Goal: Task Accomplishment & Management: Manage account settings

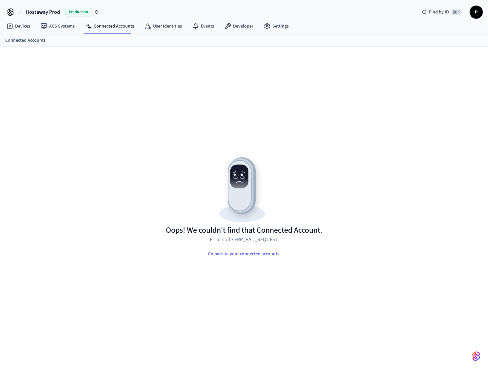
click at [35, 41] on link "Connected Accounts" at bounding box center [25, 40] width 40 height 7
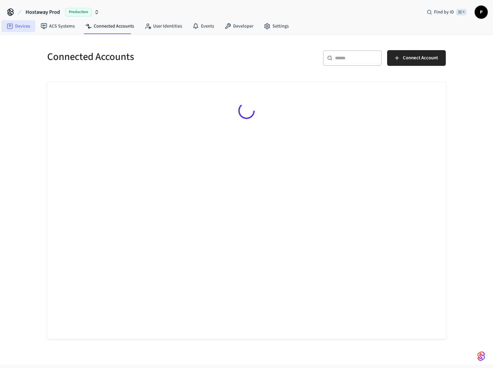
click at [28, 28] on link "Devices" at bounding box center [18, 26] width 34 height 12
click at [481, 9] on span "P" at bounding box center [482, 12] width 12 height 12
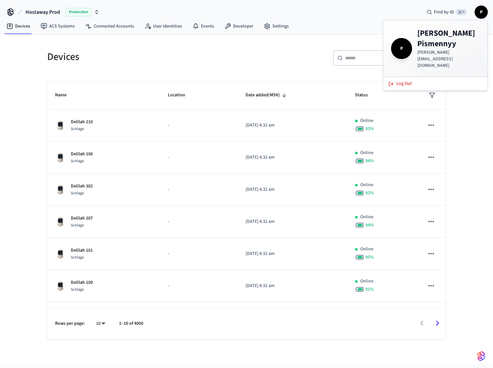
click at [179, 46] on div "Devices" at bounding box center [140, 56] width 203 height 29
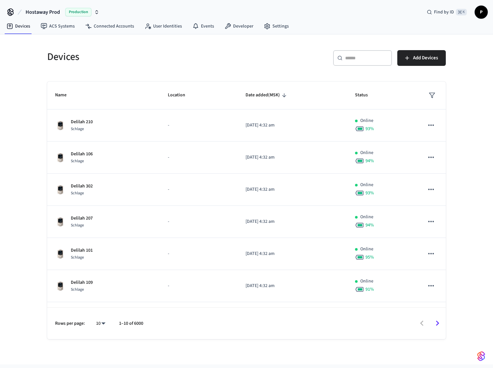
click at [362, 54] on div "​ ​" at bounding box center [362, 58] width 59 height 16
paste input "**********"
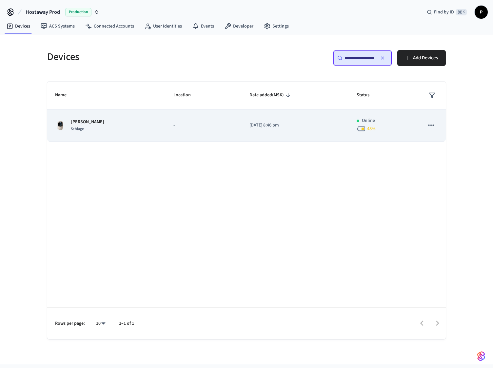
type input "**********"
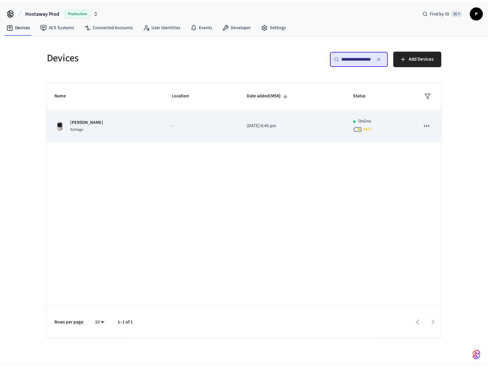
scroll to position [0, 0]
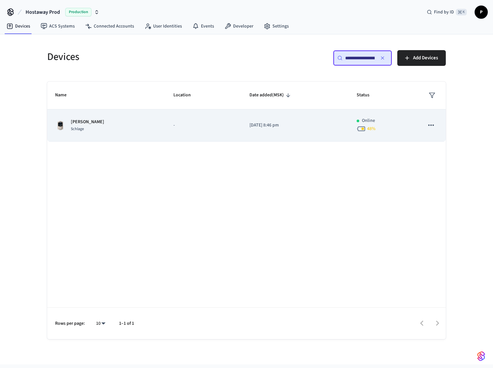
click at [276, 121] on td "[DATE] 8:46 pm" at bounding box center [295, 126] width 107 height 32
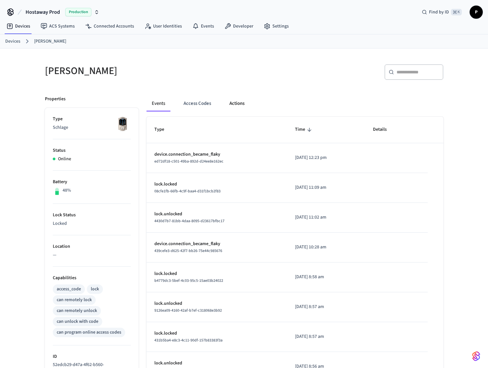
click at [237, 107] on button "Actions" at bounding box center [237, 104] width 26 height 16
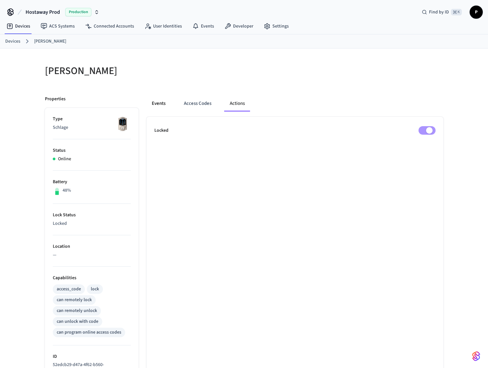
click at [166, 103] on button "Events" at bounding box center [159, 104] width 24 height 16
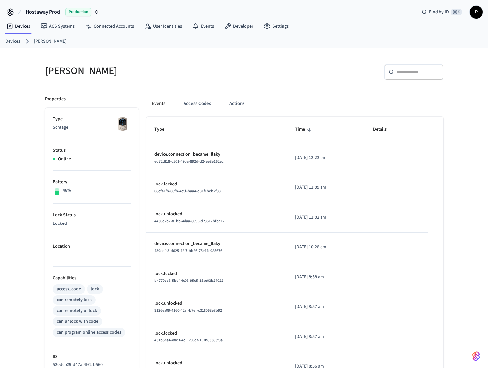
scroll to position [156, 0]
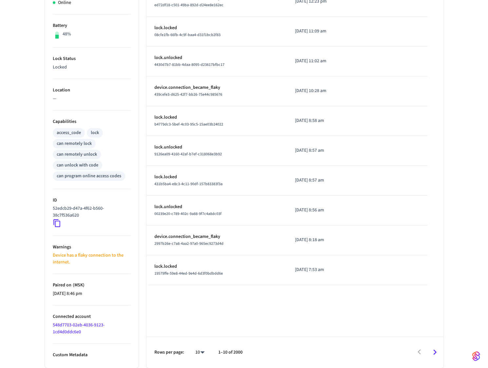
click at [77, 330] on link "548d7703-02eb-4036-9123-1cd4d0ddc6e0" at bounding box center [79, 328] width 52 height 13
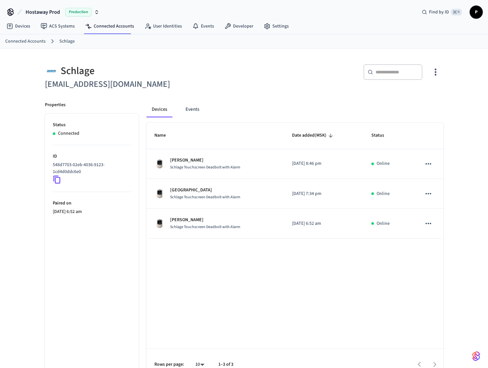
click at [406, 69] on div "​ ​" at bounding box center [393, 72] width 59 height 16
click at [395, 72] on input "text" at bounding box center [397, 72] width 43 height 7
paste input "**********"
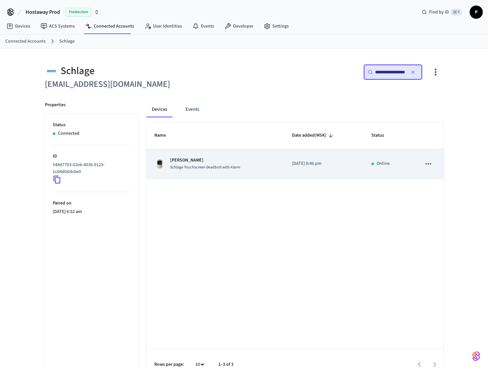
type input "**********"
click at [425, 167] on icon "sticky table" at bounding box center [428, 164] width 9 height 9
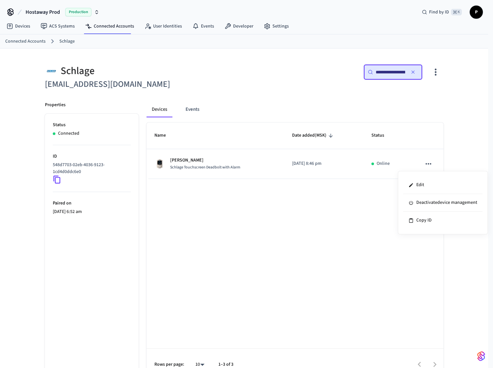
click at [378, 207] on div at bounding box center [246, 184] width 493 height 368
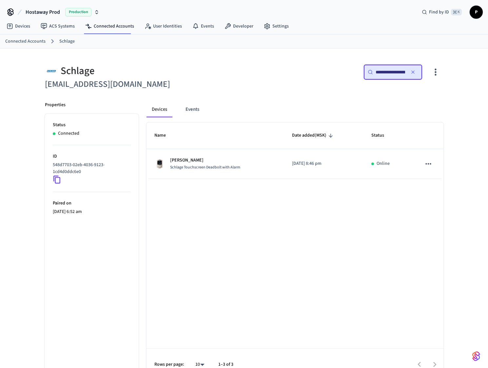
click at [378, 206] on div "Name Date added (MSK) Status [PERSON_NAME] Schlage Touchscreen Deadbolt with Al…" at bounding box center [295, 252] width 297 height 258
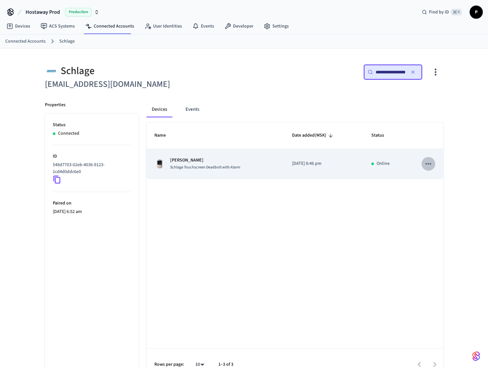
click at [424, 165] on icon "sticky table" at bounding box center [428, 164] width 9 height 9
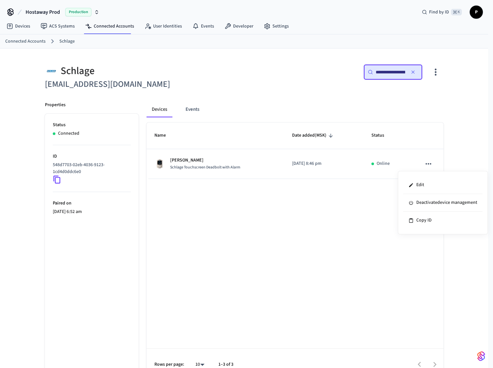
click at [445, 128] on div at bounding box center [246, 184] width 493 height 368
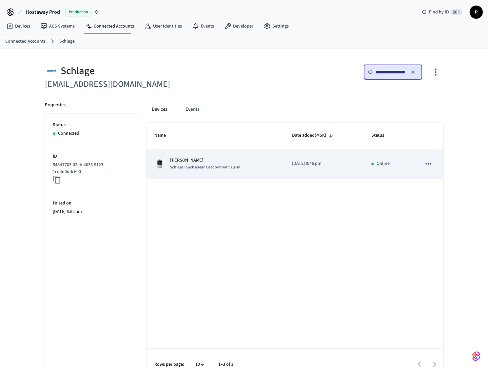
click at [437, 161] on td "sticky table" at bounding box center [429, 164] width 30 height 30
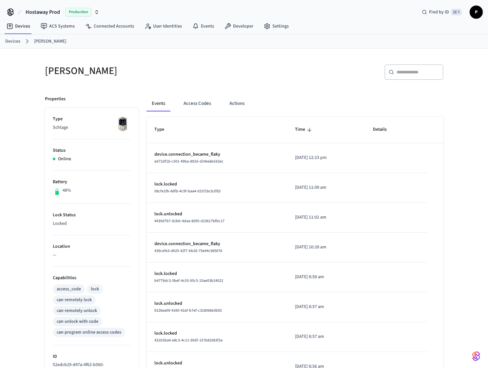
click at [431, 163] on table "Type Time Details device.connection_became_flaky ed72df18-c501-49ba-892d-d24ee8…" at bounding box center [295, 279] width 297 height 325
click at [230, 105] on button "Actions" at bounding box center [237, 104] width 26 height 16
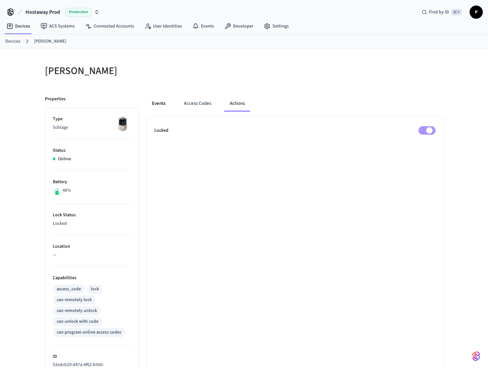
drag, startPoint x: 170, startPoint y: 112, endPoint x: 165, endPoint y: 108, distance: 7.0
click at [170, 112] on div "Events Access Codes Actions" at bounding box center [295, 106] width 297 height 21
click at [163, 107] on button "Events" at bounding box center [159, 104] width 24 height 16
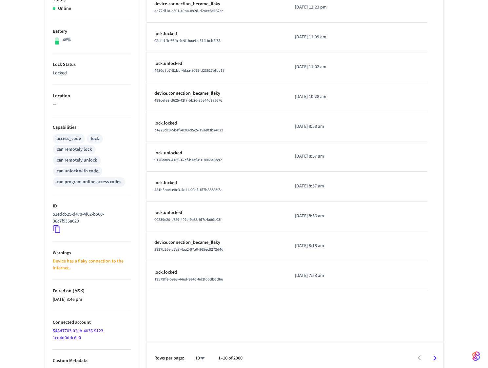
scroll to position [156, 0]
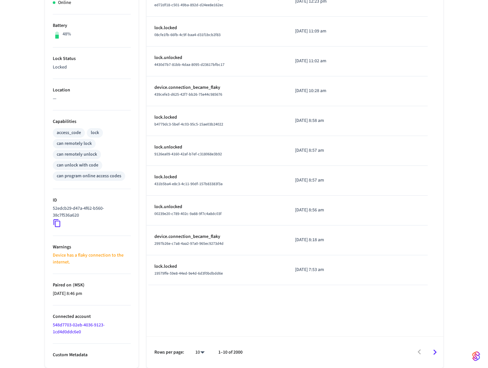
click at [86, 327] on link "548d7703-02eb-4036-9123-1cd4d0ddc6e0" at bounding box center [79, 328] width 52 height 13
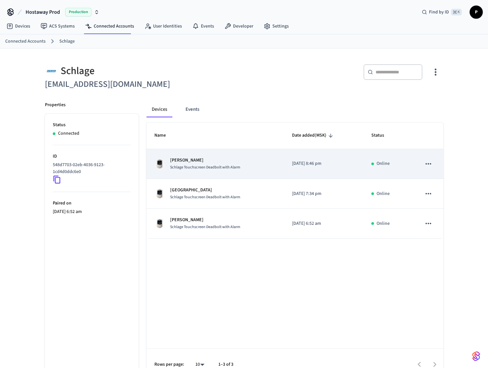
click at [429, 165] on icon "sticky table" at bounding box center [428, 164] width 9 height 9
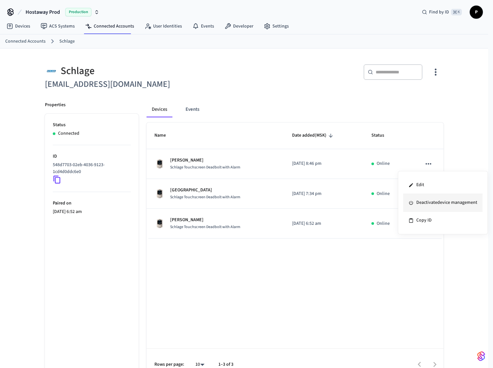
click at [424, 202] on li "Deactivate device management" at bounding box center [442, 203] width 79 height 18
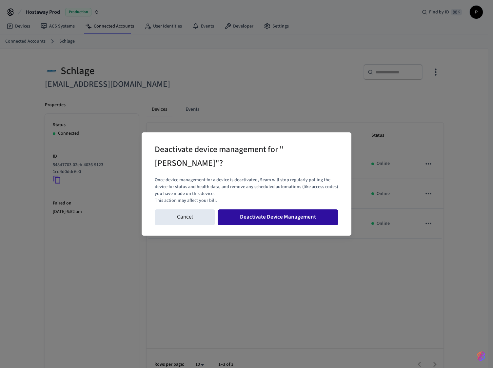
click at [285, 219] on button "Deactivate Device Management" at bounding box center [278, 218] width 121 height 16
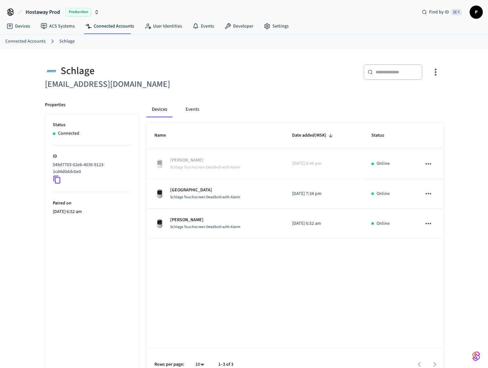
click at [452, 212] on div "Schlage [EMAIL_ADDRESS][DOMAIN_NAME] ​ ​ Properties Status Connected ID 548d770…" at bounding box center [244, 215] width 420 height 332
